Goal: Task Accomplishment & Management: Manage account settings

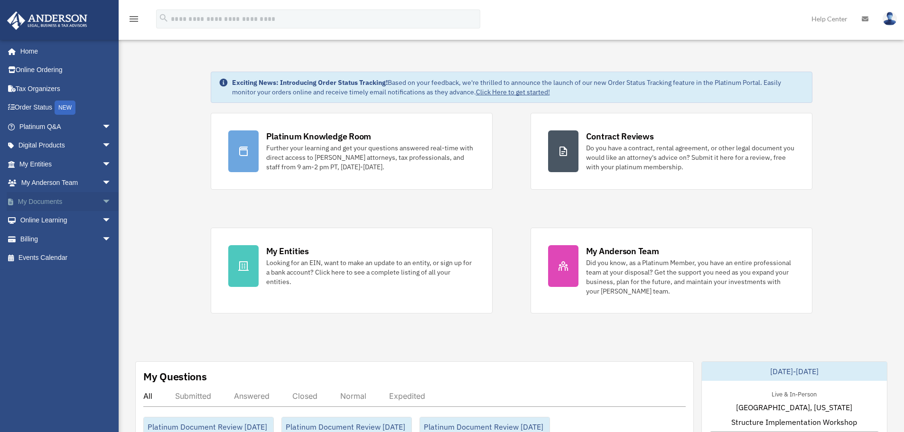
click at [70, 198] on link "My Documents arrow_drop_down" at bounding box center [66, 201] width 119 height 19
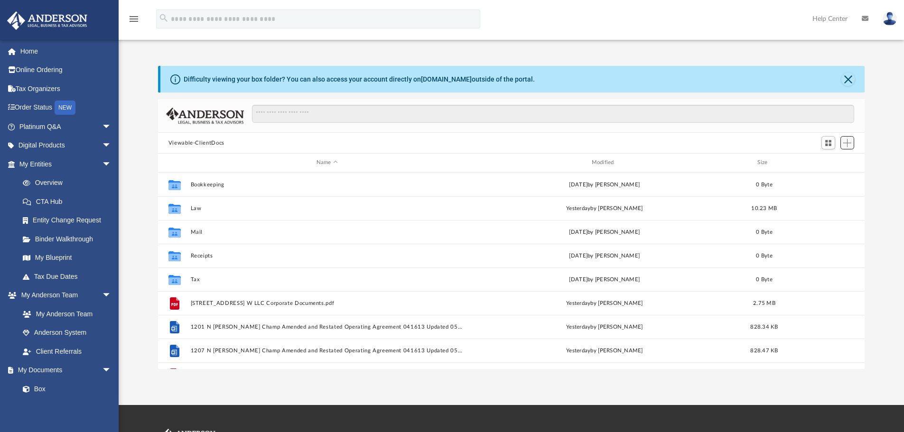
click at [848, 141] on span "Add" at bounding box center [847, 143] width 8 height 8
click at [830, 166] on li "Upload" at bounding box center [834, 162] width 30 height 10
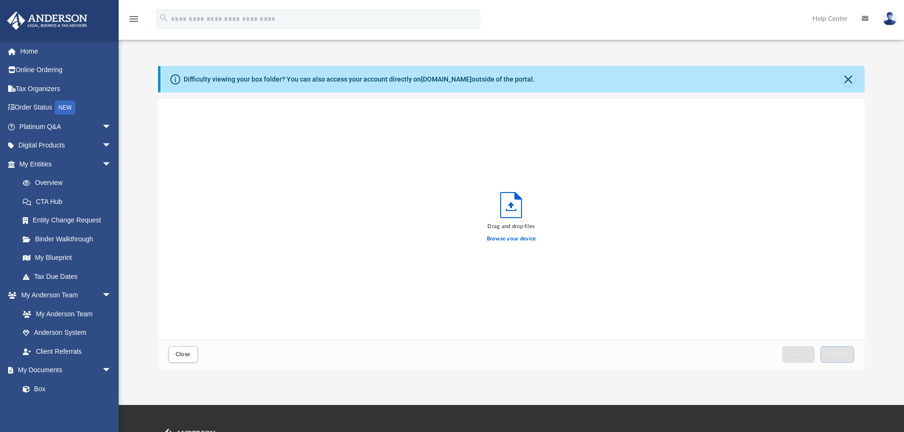
scroll to position [234, 700]
click at [507, 237] on label "Browse your device" at bounding box center [511, 239] width 49 height 9
click at [0, 0] on input "Browse your device" at bounding box center [0, 0] width 0 height 0
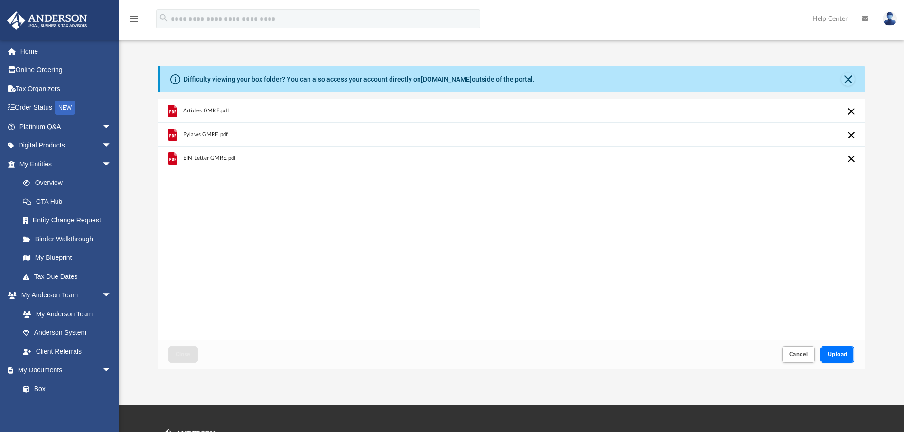
click at [840, 353] on span "Upload" at bounding box center [838, 355] width 20 height 6
